Goal: Contribute content

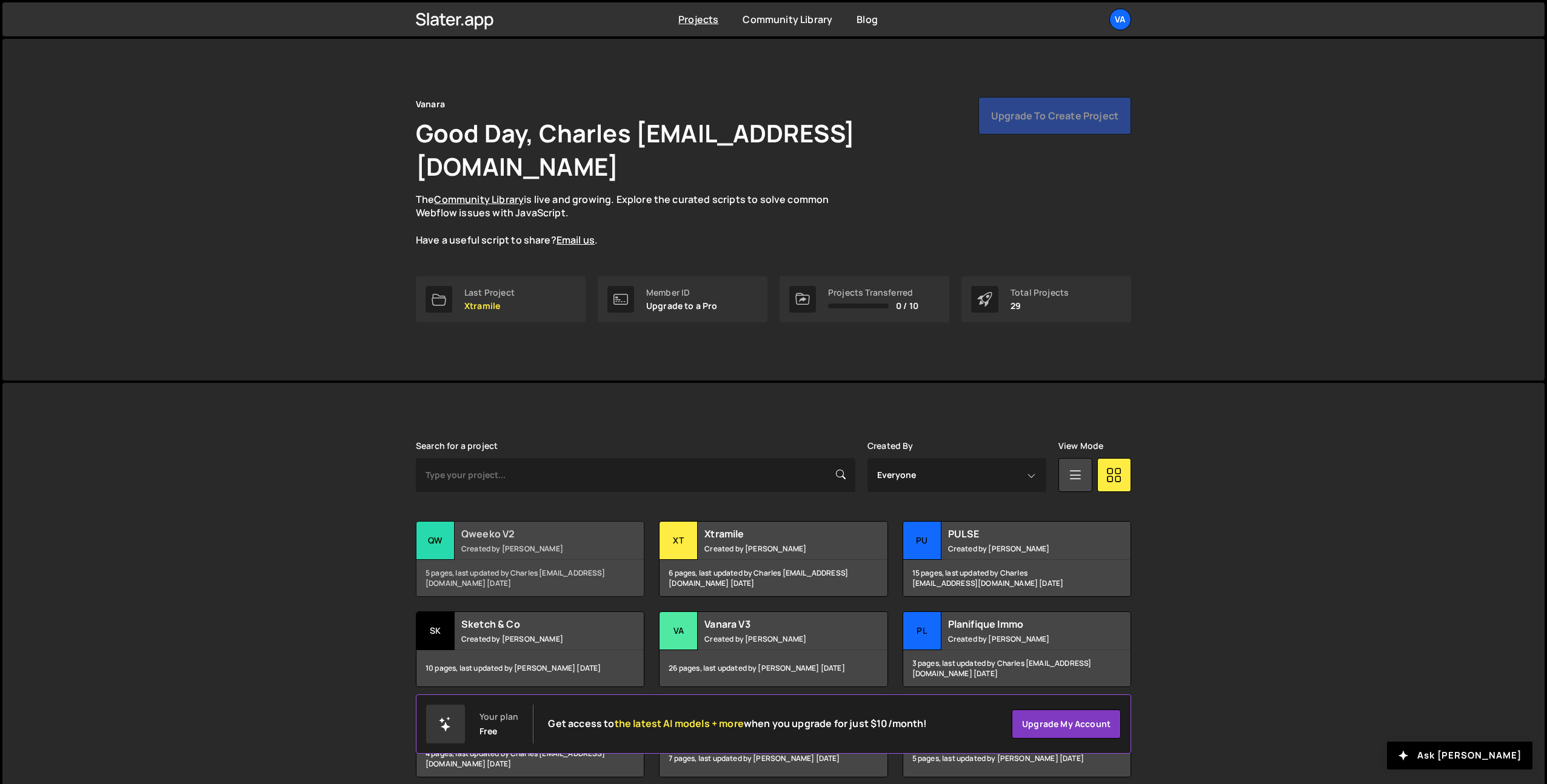
click at [542, 544] on small "Created by [PERSON_NAME]" at bounding box center [535, 549] width 146 height 10
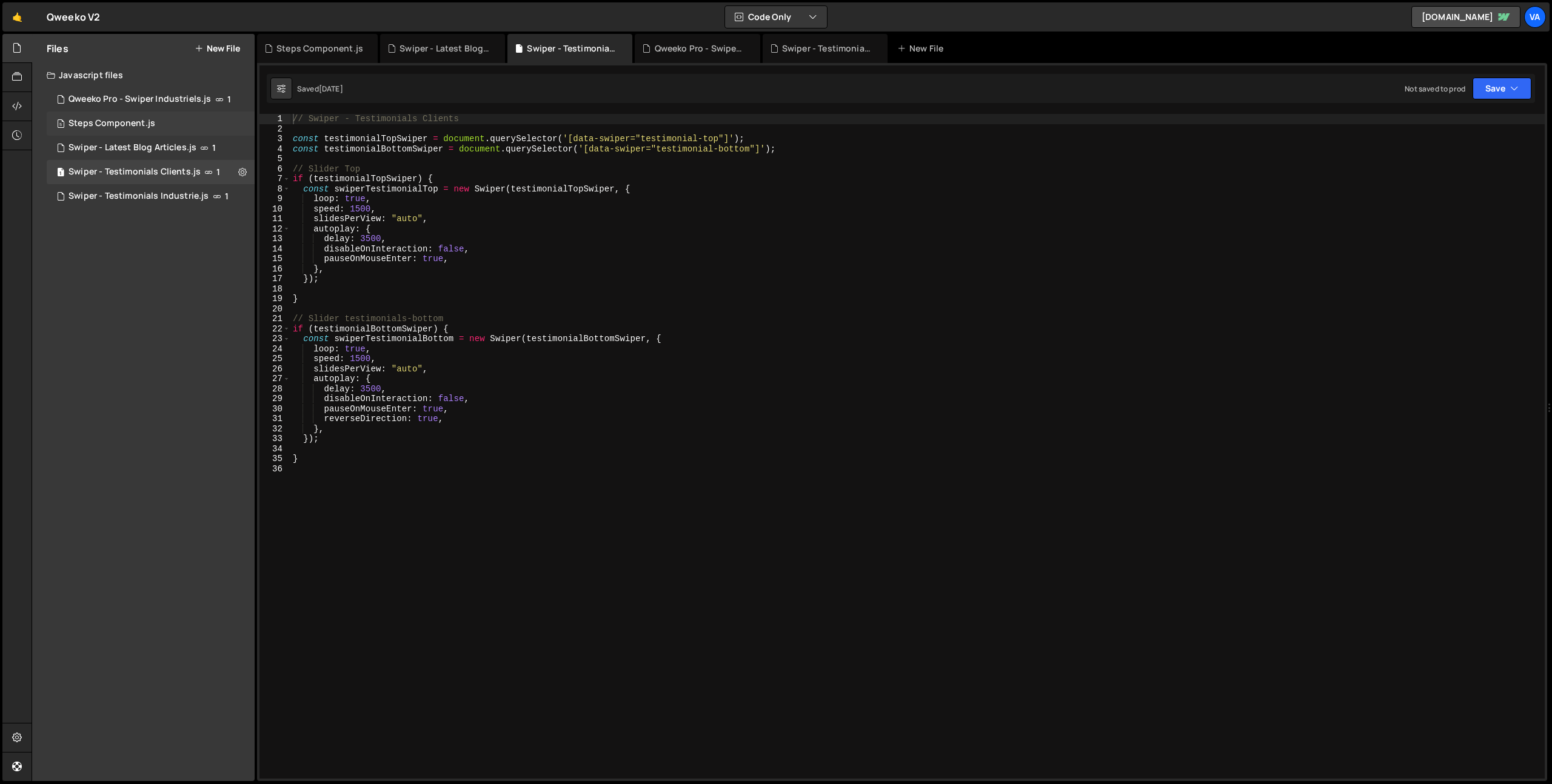
click at [192, 116] on div "5 Steps Component.js 0" at bounding box center [151, 123] width 208 height 24
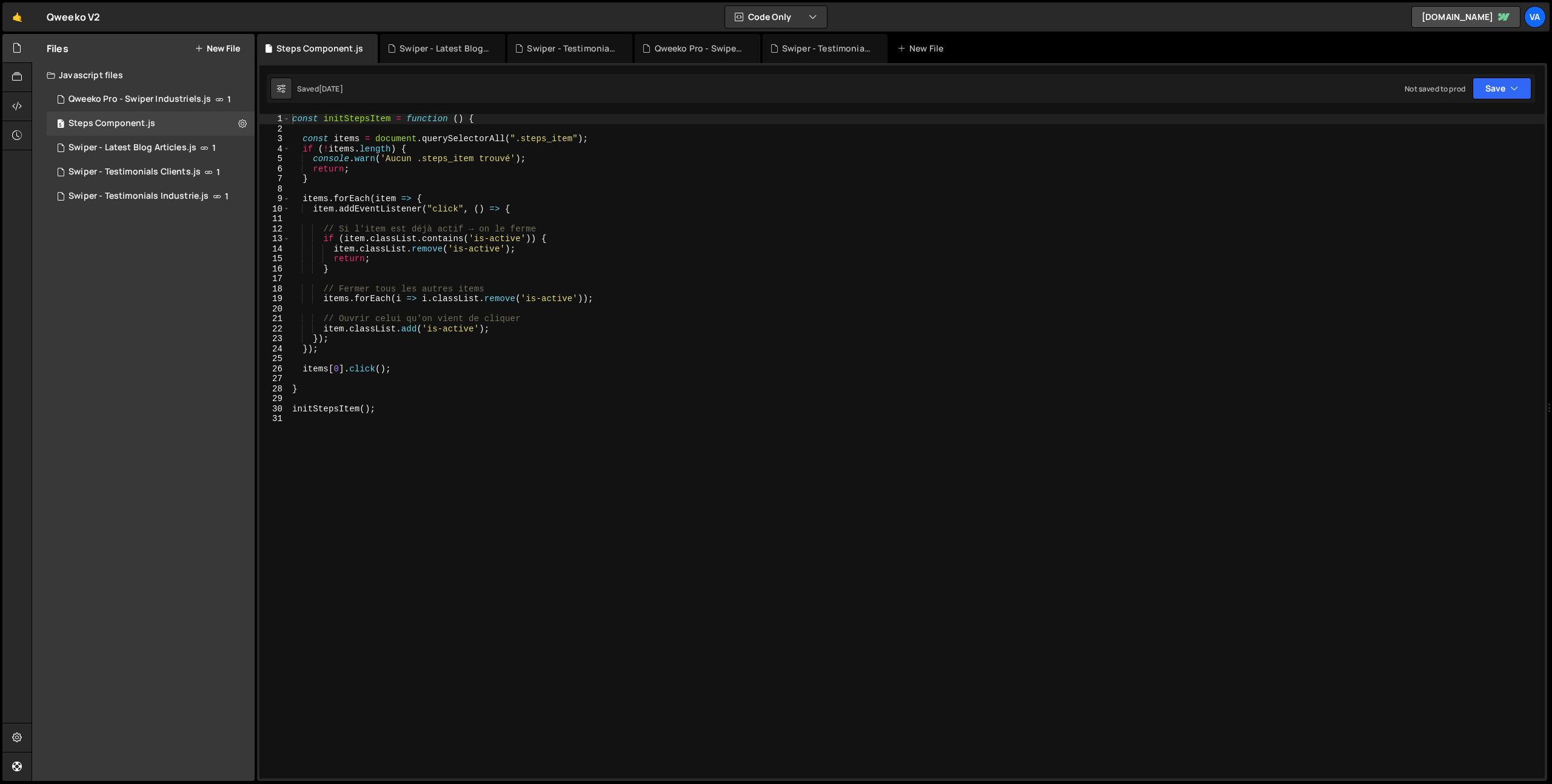
click at [293, 117] on div "const initStepsItem = function ( ) { const items = document . querySelectorAll …" at bounding box center [917, 456] width 1255 height 685
click at [244, 123] on icon at bounding box center [243, 123] width 9 height 11
click at [822, 236] on div "const initStepsItem = function ( ) { const items = document . querySelectorAll …" at bounding box center [917, 456] width 1255 height 685
click at [293, 117] on div "const initStepsItem = function ( ) { const items = document . querySelectorAll …" at bounding box center [917, 456] width 1255 height 685
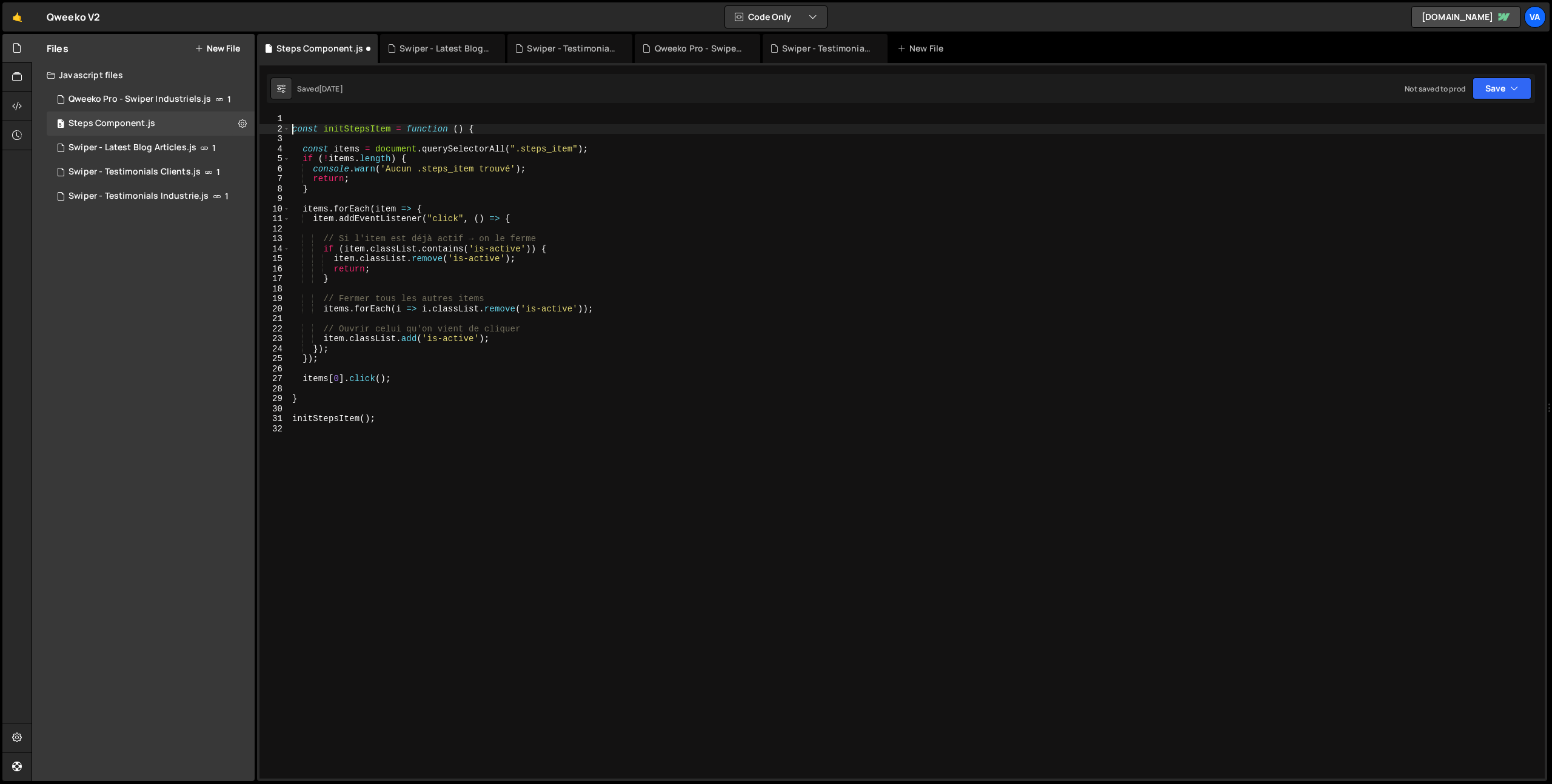
type textarea "const initStepsItem = function () {"
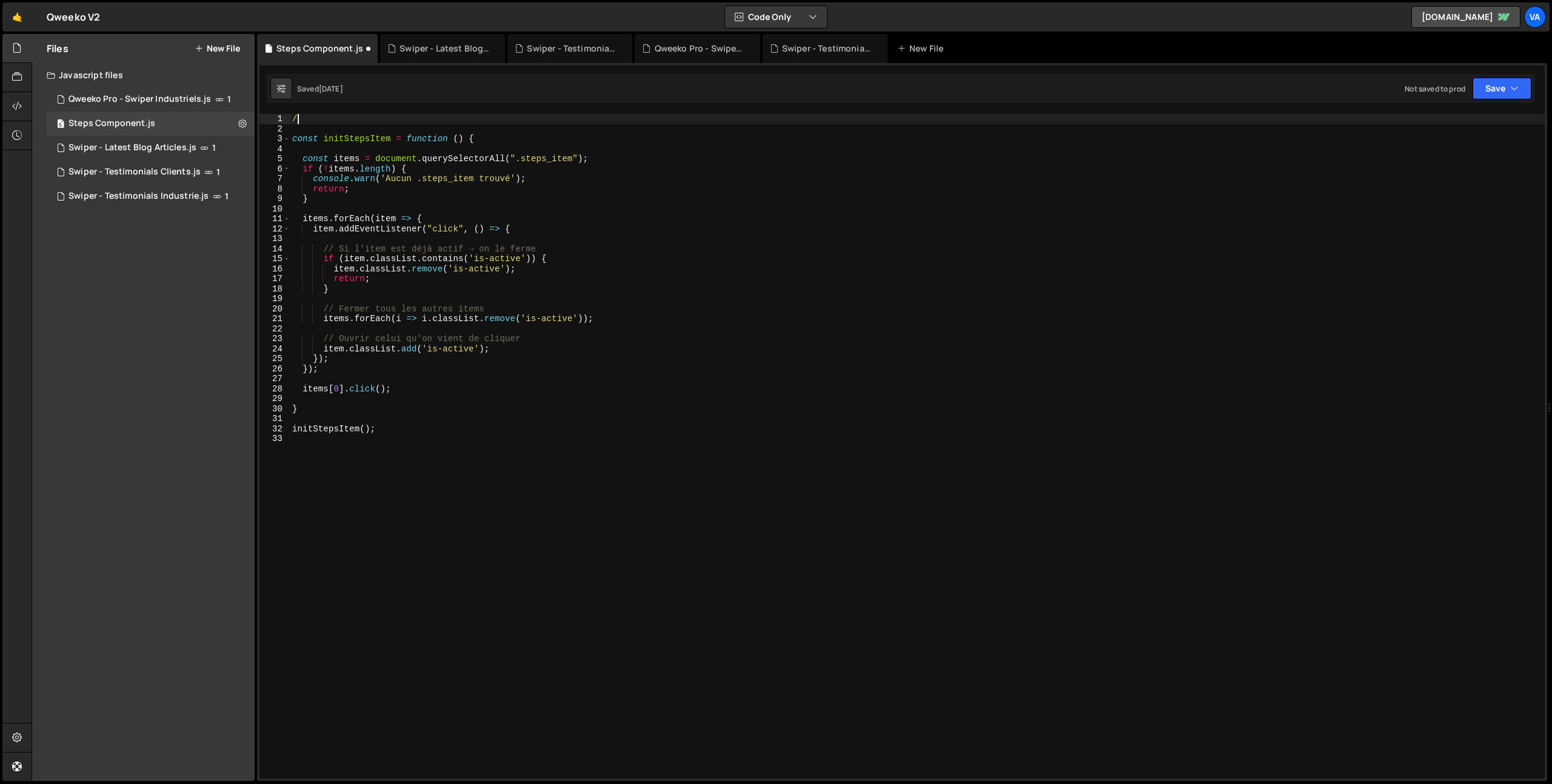
type textarea "/*"
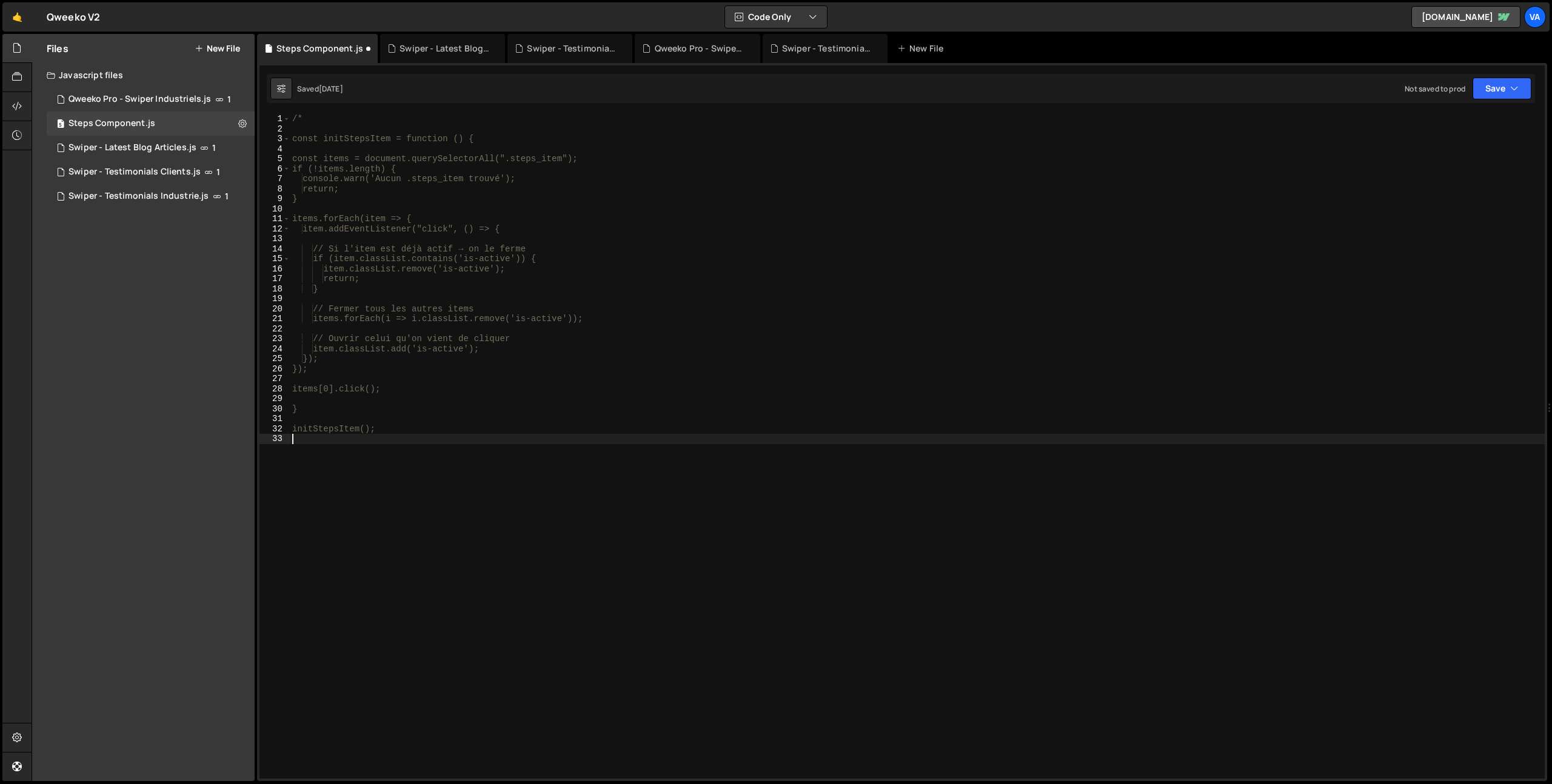
click at [601, 552] on div "/* const initStepsItem = function () { const items = document.querySelectorAll(…" at bounding box center [917, 456] width 1255 height 685
type textarea "*/"
